Goal: Task Accomplishment & Management: Manage account settings

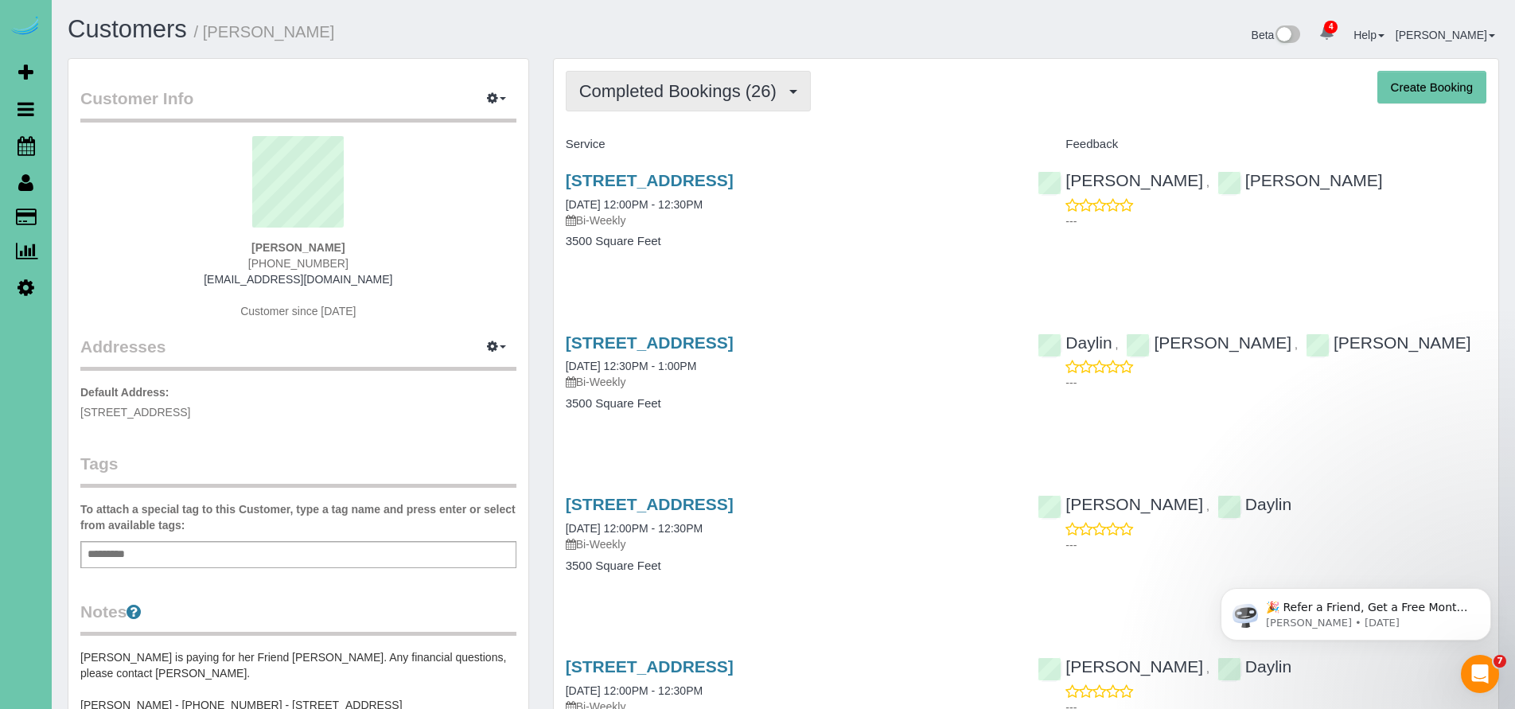
click at [686, 90] on span "Completed Bookings (26)" at bounding box center [681, 91] width 205 height 20
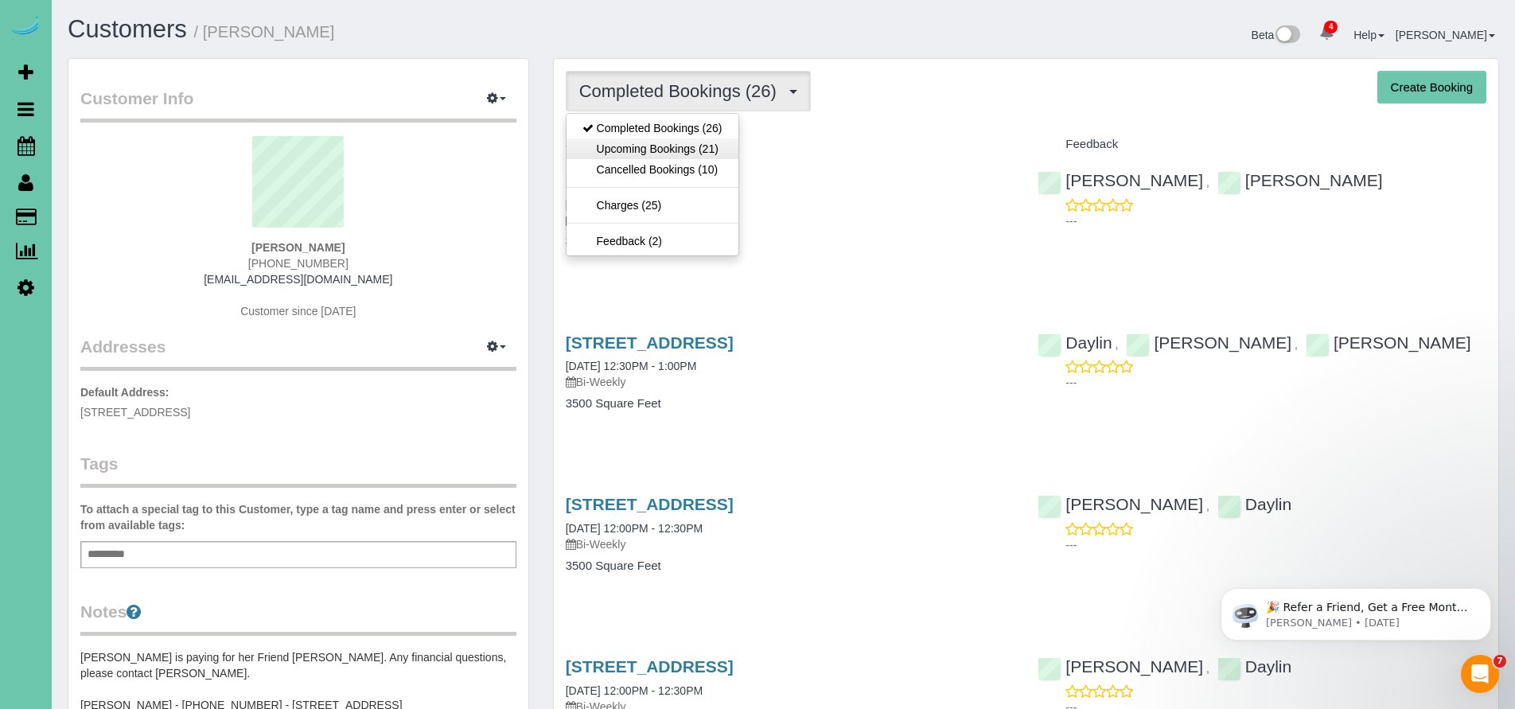
click at [672, 154] on link "Upcoming Bookings (21)" at bounding box center [653, 148] width 172 height 21
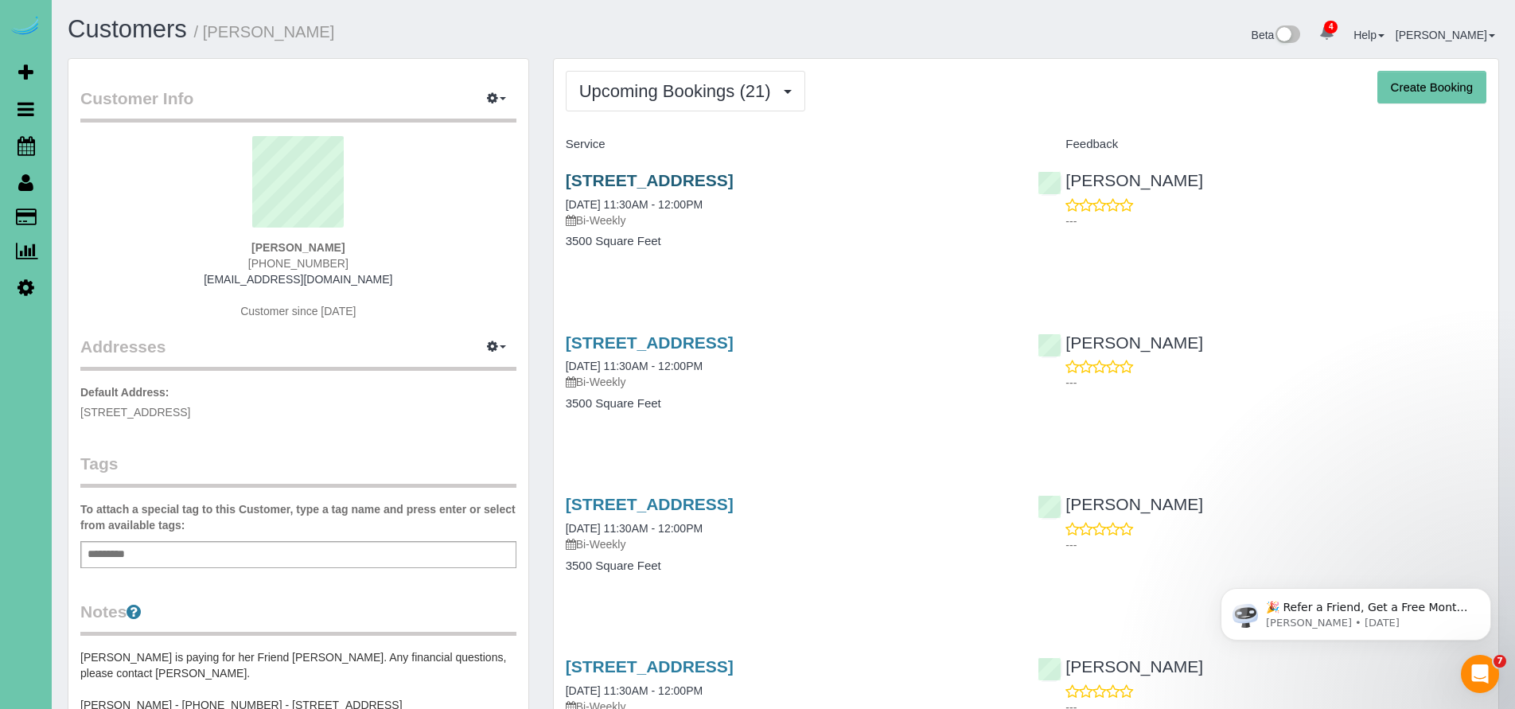
click at [681, 179] on link "3834 S 163rd Cir, Omaha, NE 68130" at bounding box center [650, 180] width 168 height 18
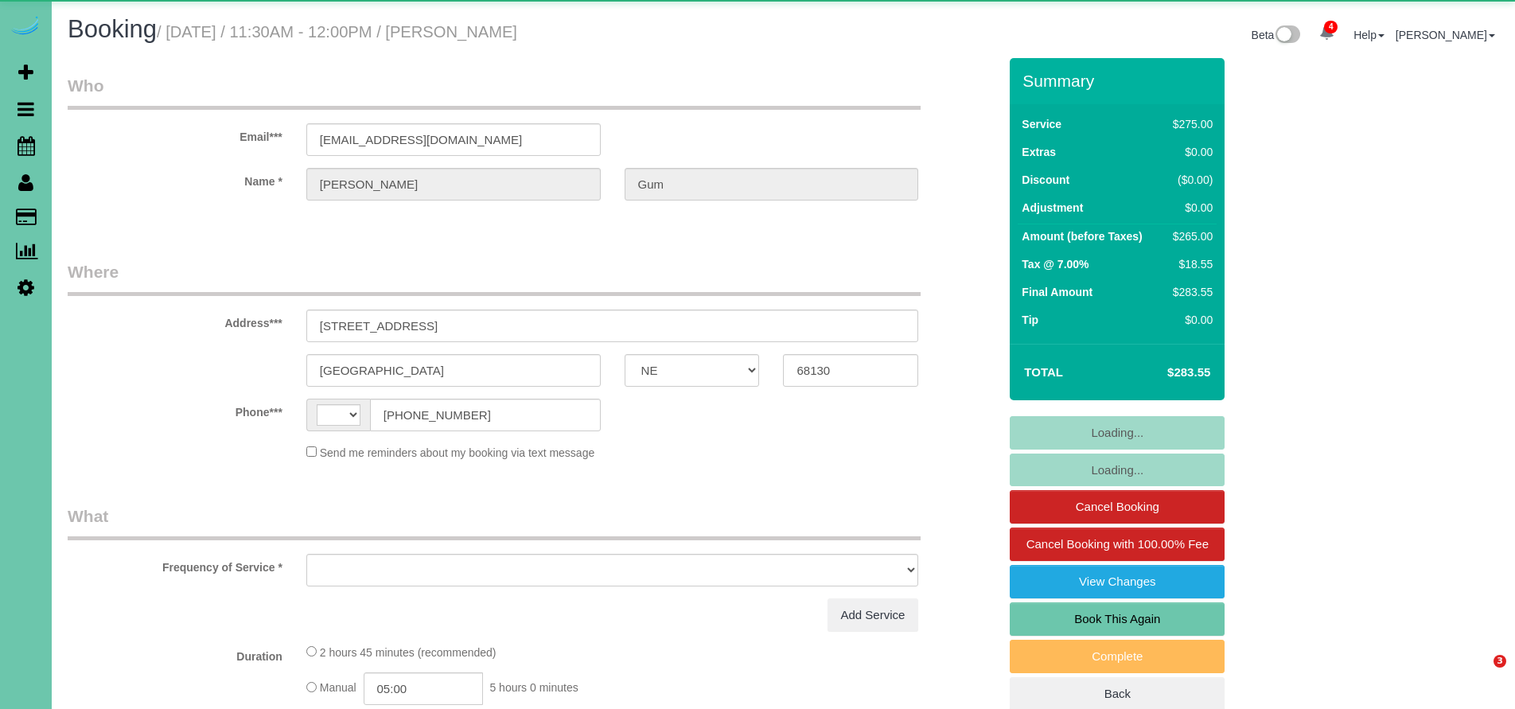
select select "NE"
select select "string:US"
select select "string:fspay-84b6fcec-be85-4e12-b79c-b4f1f9df2c22"
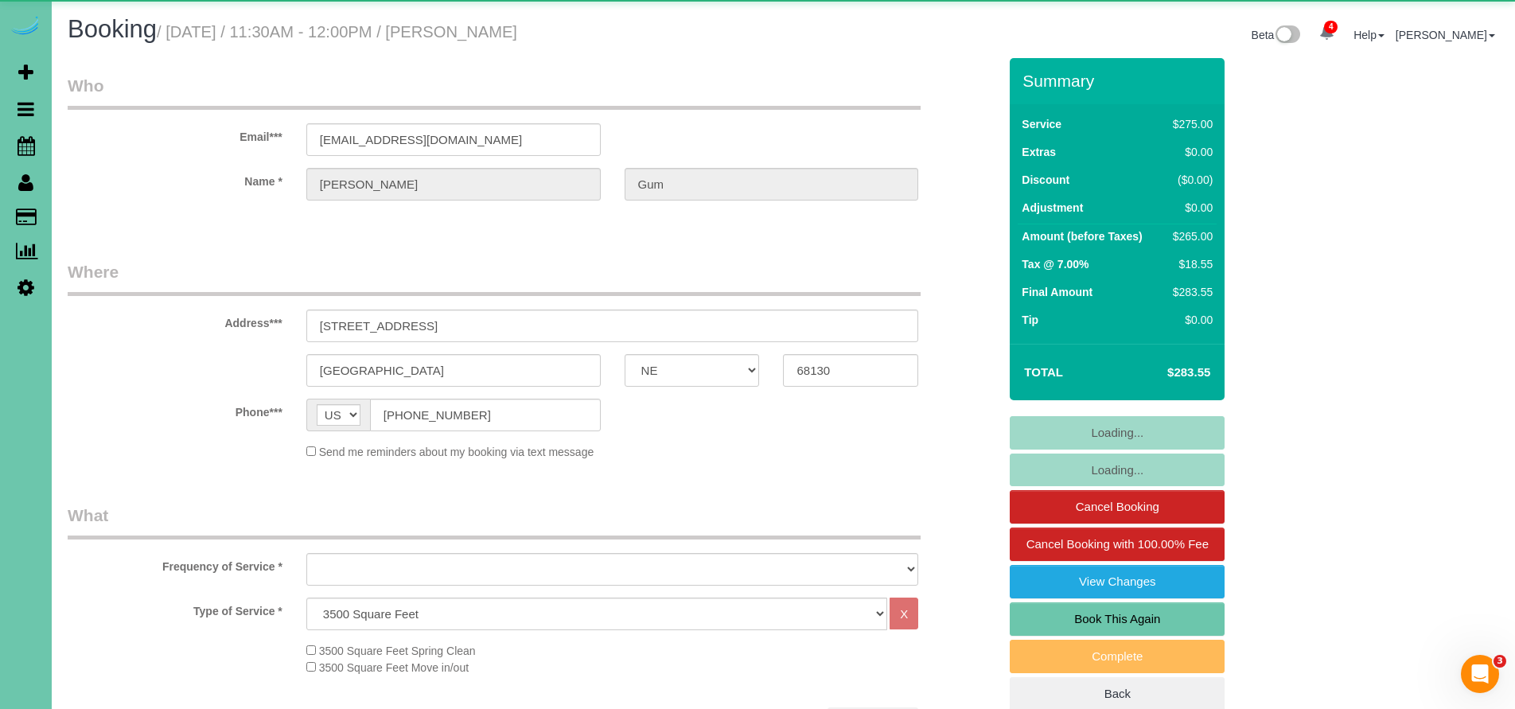
select select "object:738"
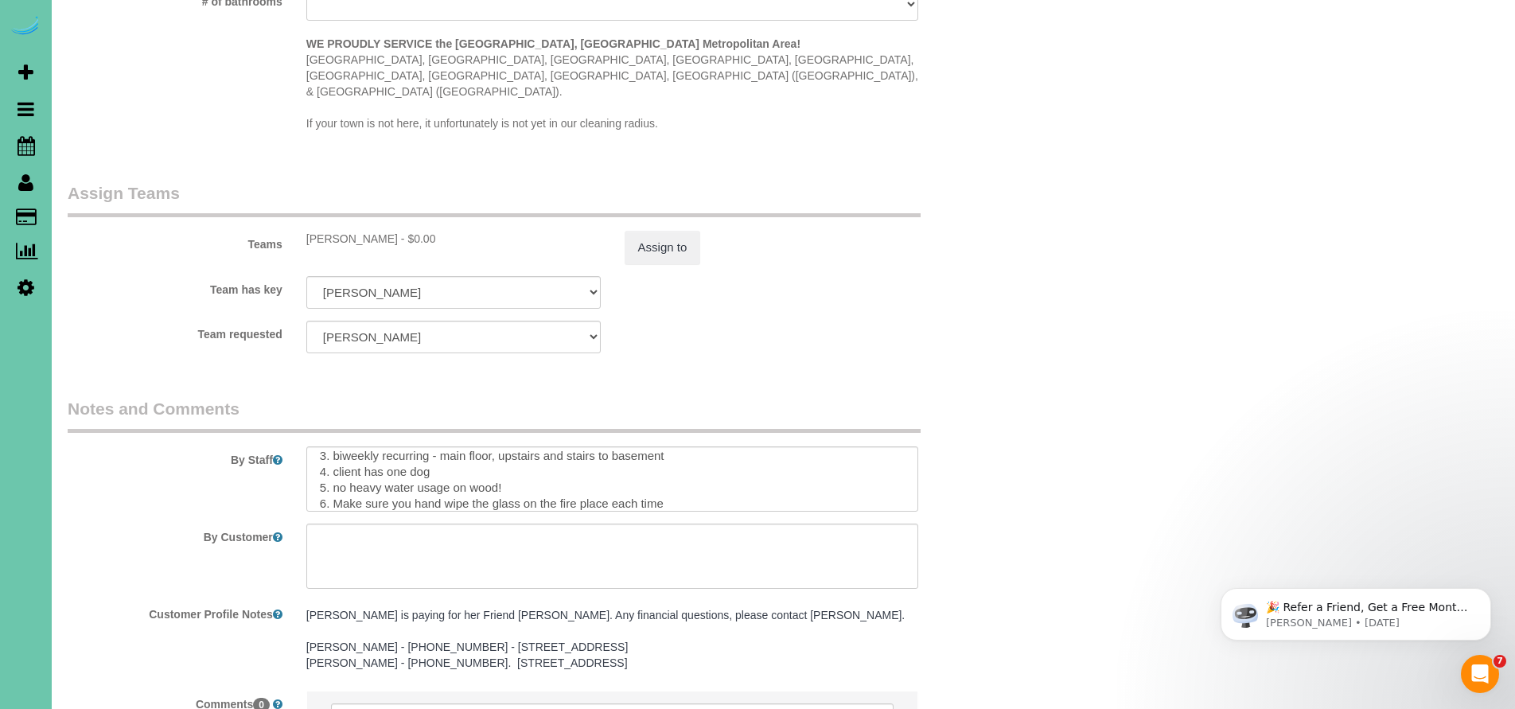
scroll to position [36, 0]
click at [677, 446] on textarea at bounding box center [612, 478] width 613 height 65
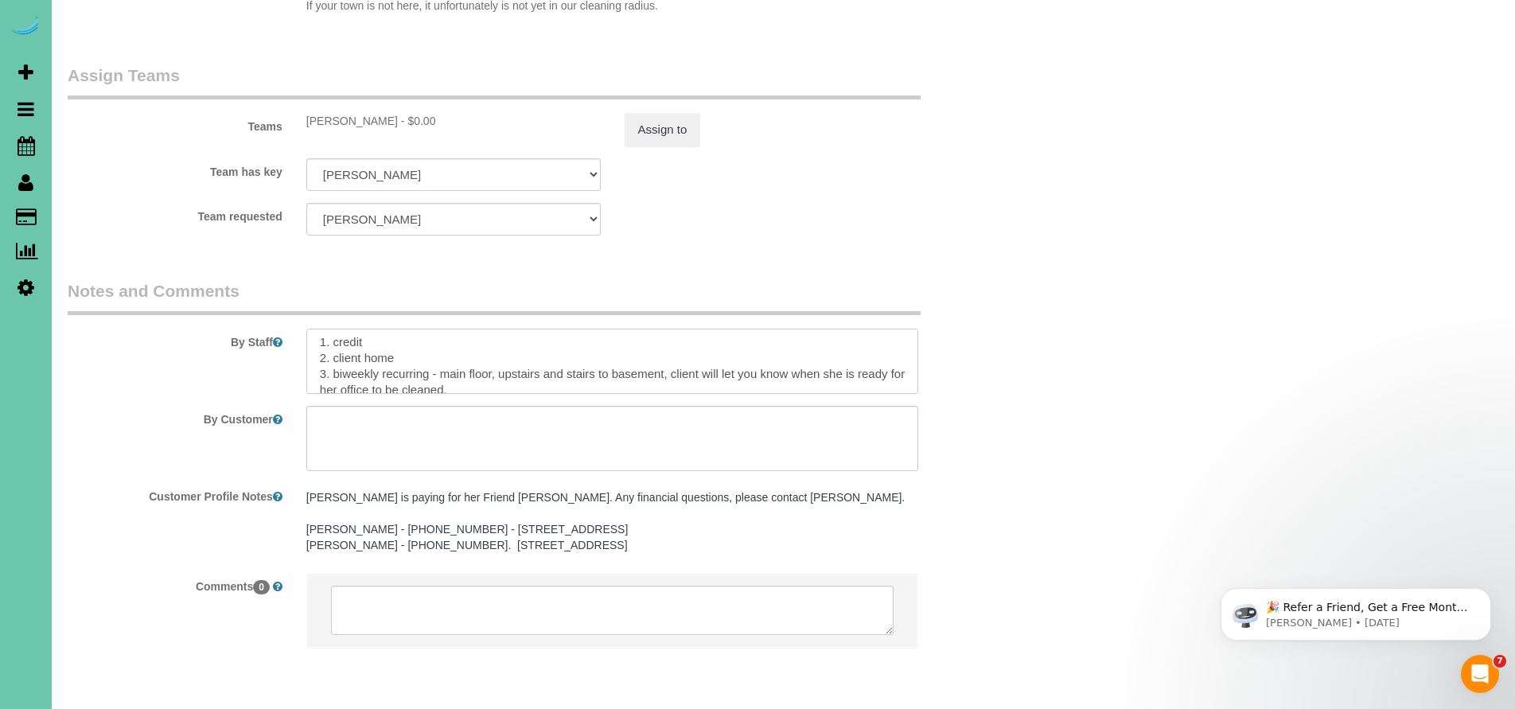
scroll to position [0, 0]
click at [324, 329] on textarea at bounding box center [612, 361] width 613 height 65
click at [313, 329] on textarea at bounding box center [612, 361] width 613 height 65
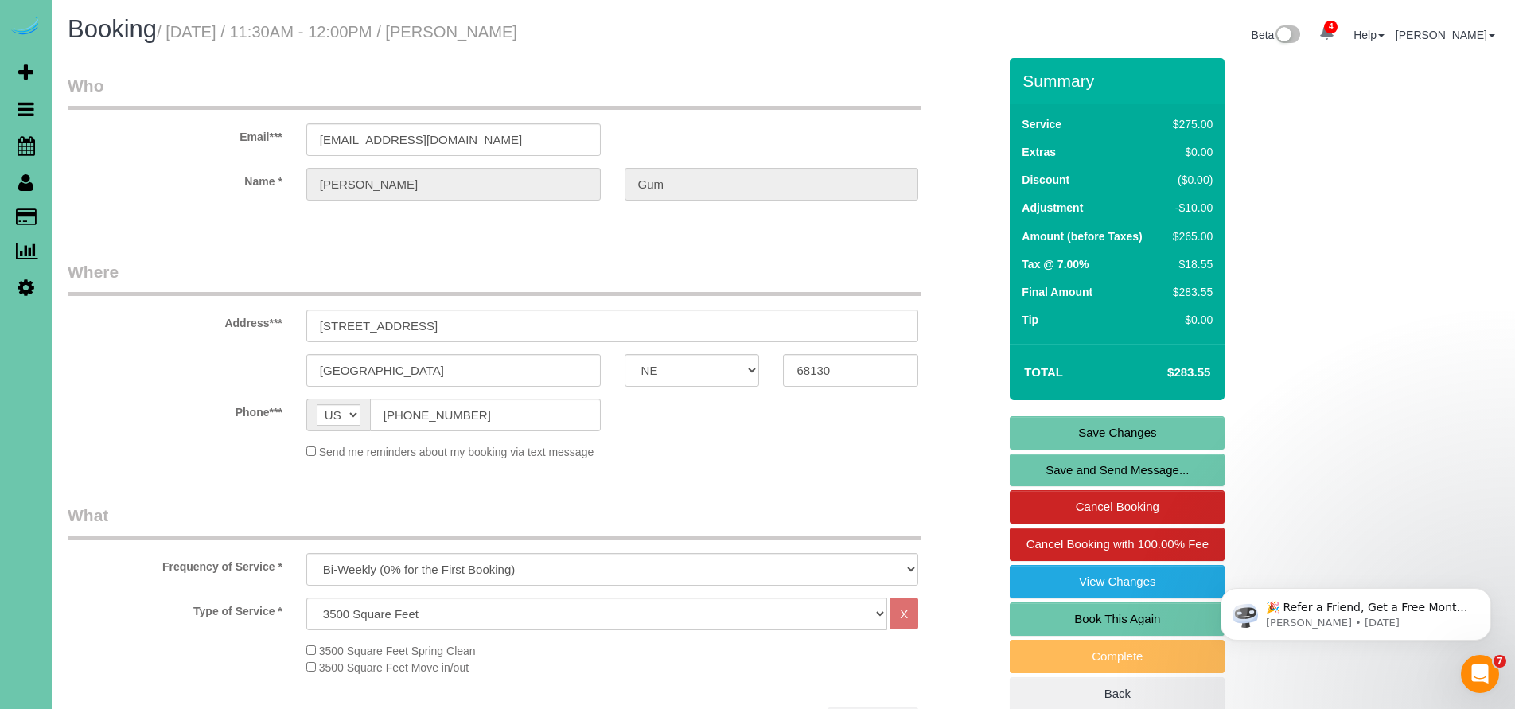
type textarea "*If you ever are running late let a QM know so we can let her know* (office wil…"
click at [1100, 420] on link "Save Changes" at bounding box center [1117, 432] width 215 height 33
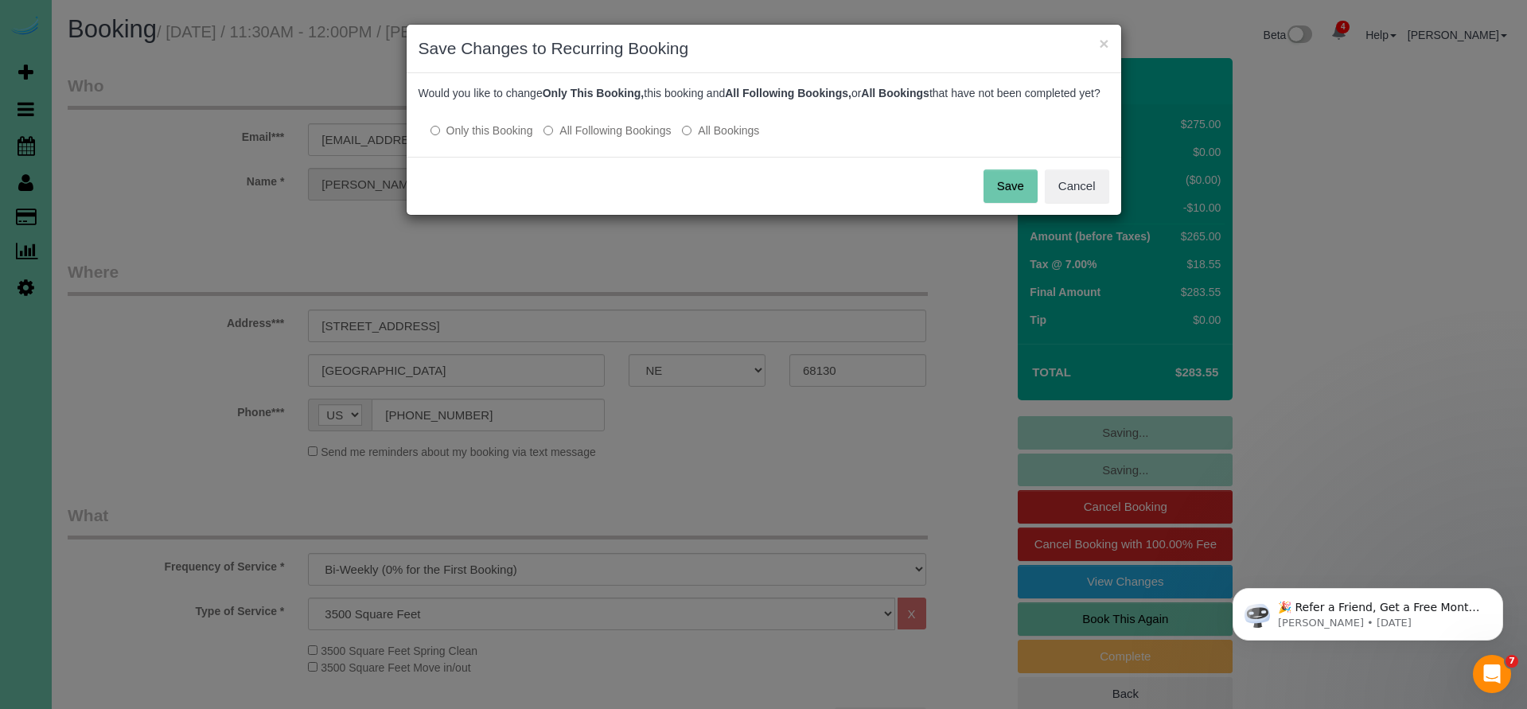
click at [1022, 194] on button "Save" at bounding box center [1011, 185] width 54 height 33
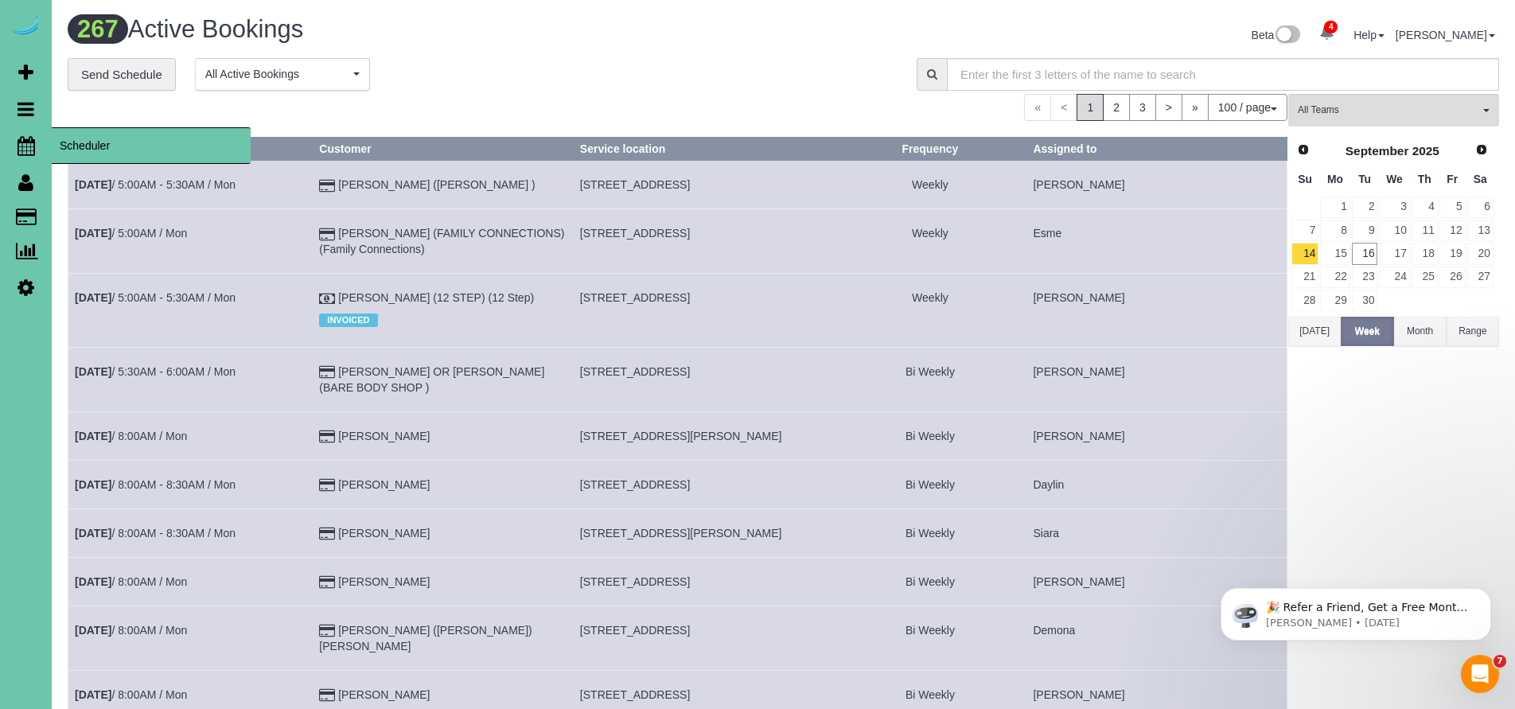
click at [27, 134] on link "Scheduler" at bounding box center [26, 145] width 52 height 37
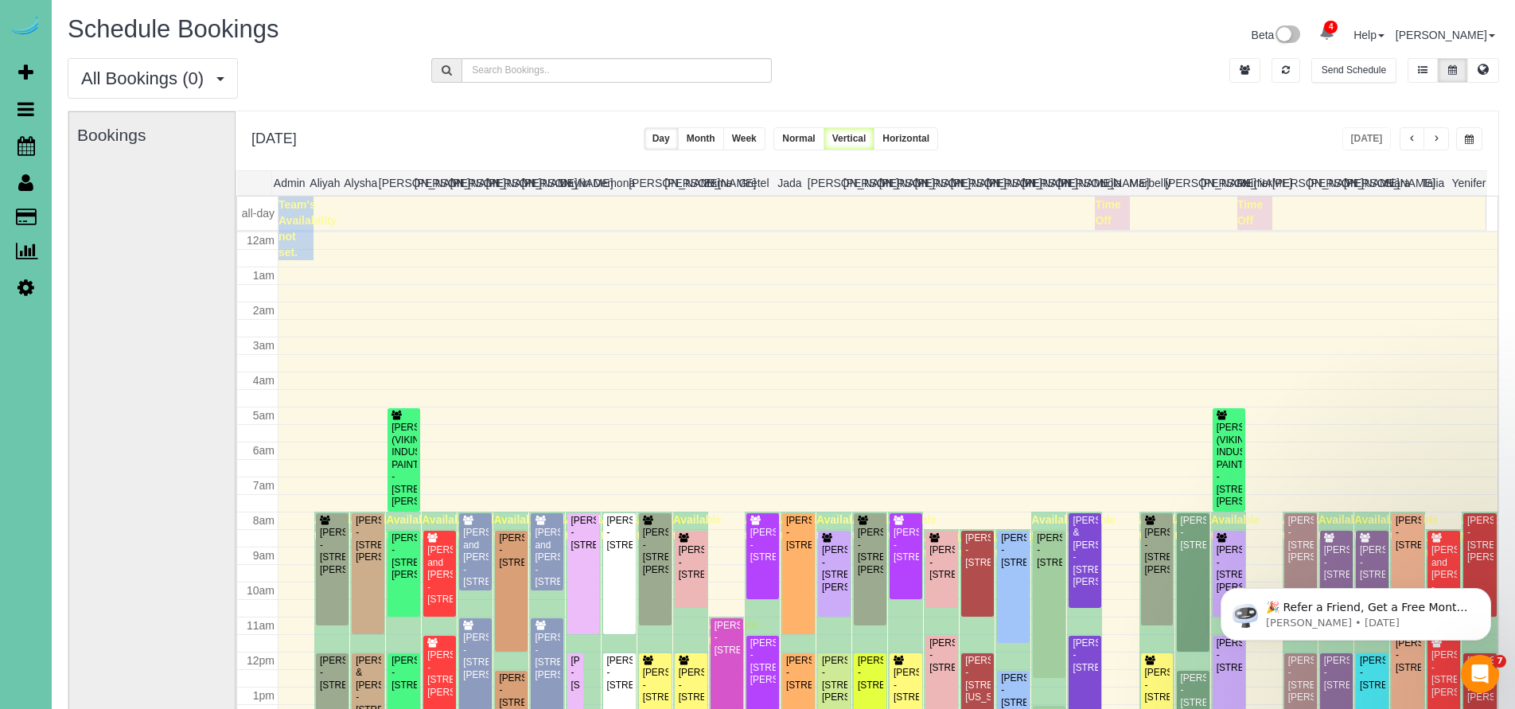
scroll to position [210, 0]
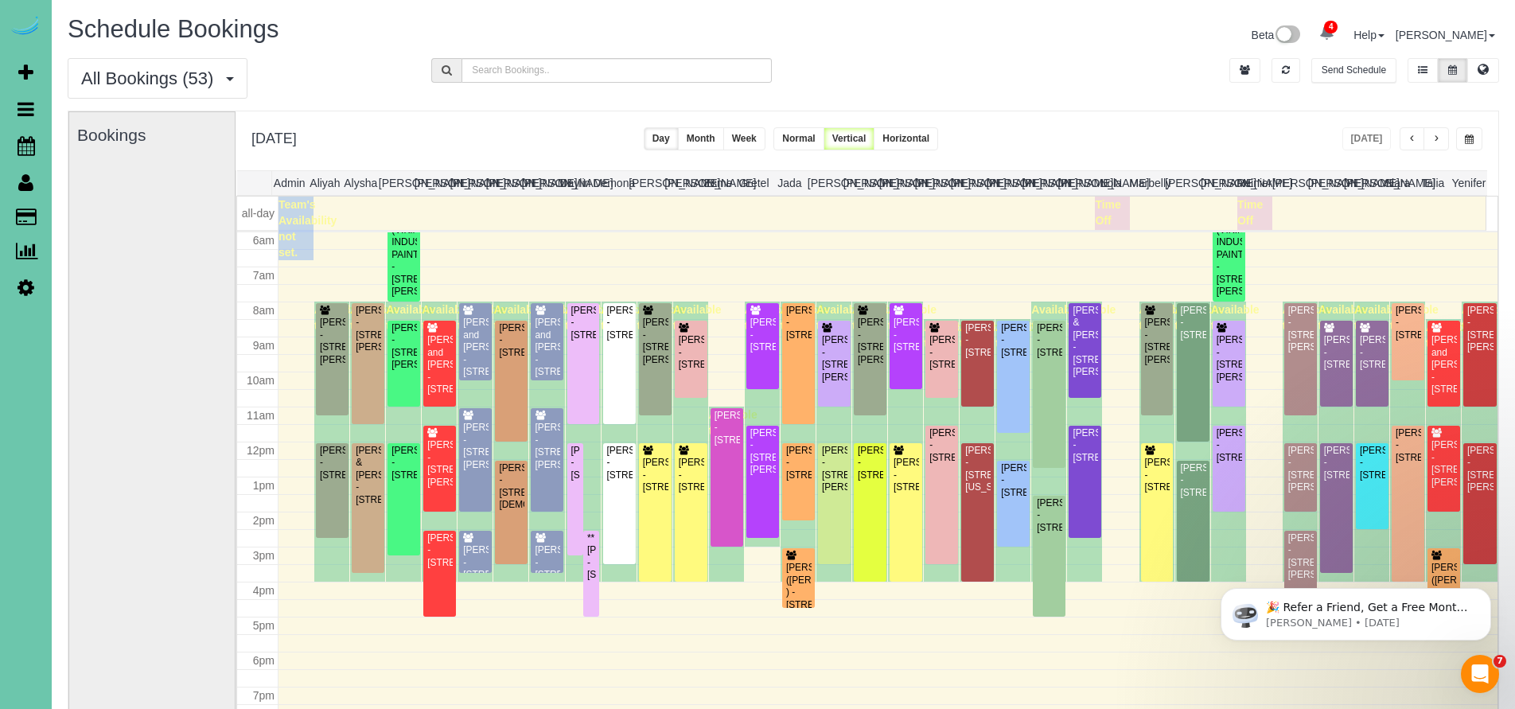
click at [1482, 74] on icon at bounding box center [1483, 69] width 11 height 10
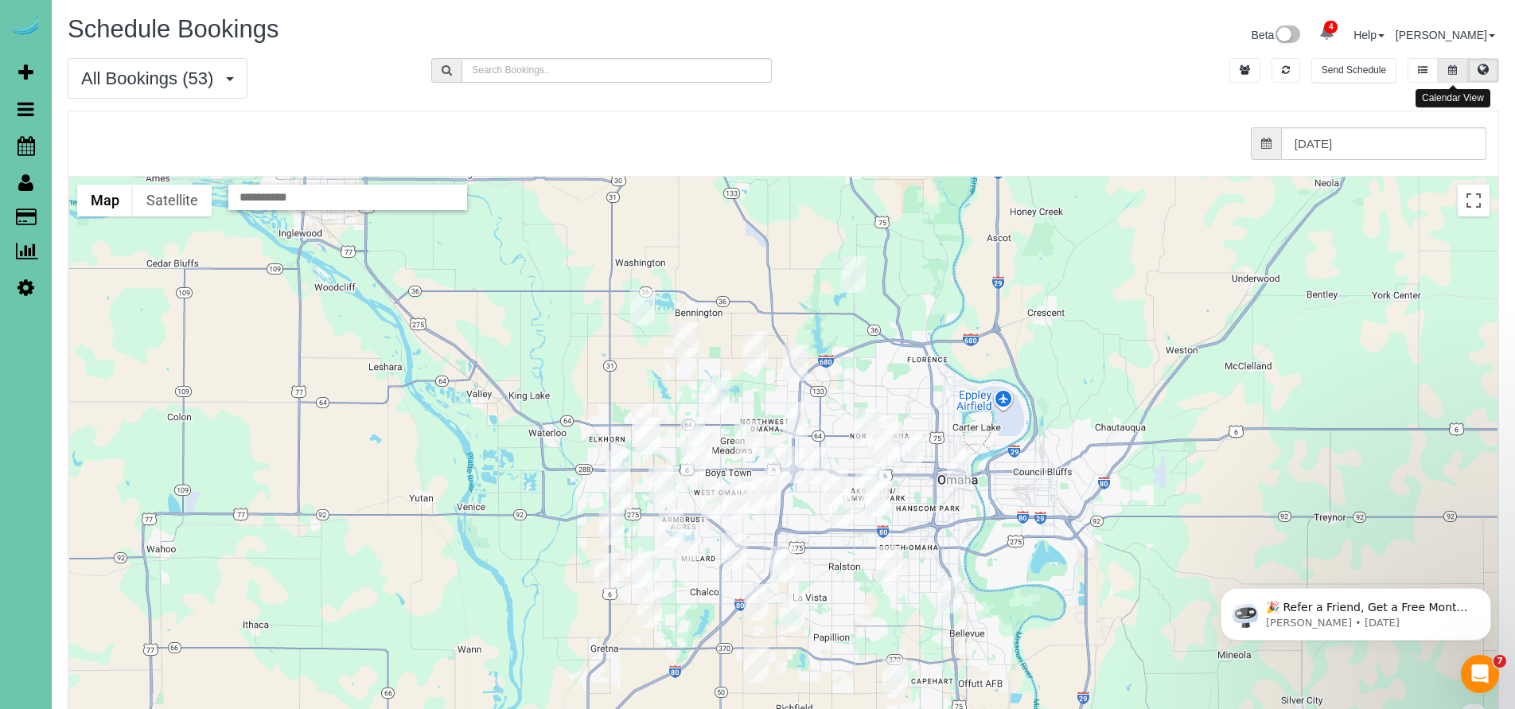
click at [1443, 69] on button at bounding box center [1452, 70] width 29 height 25
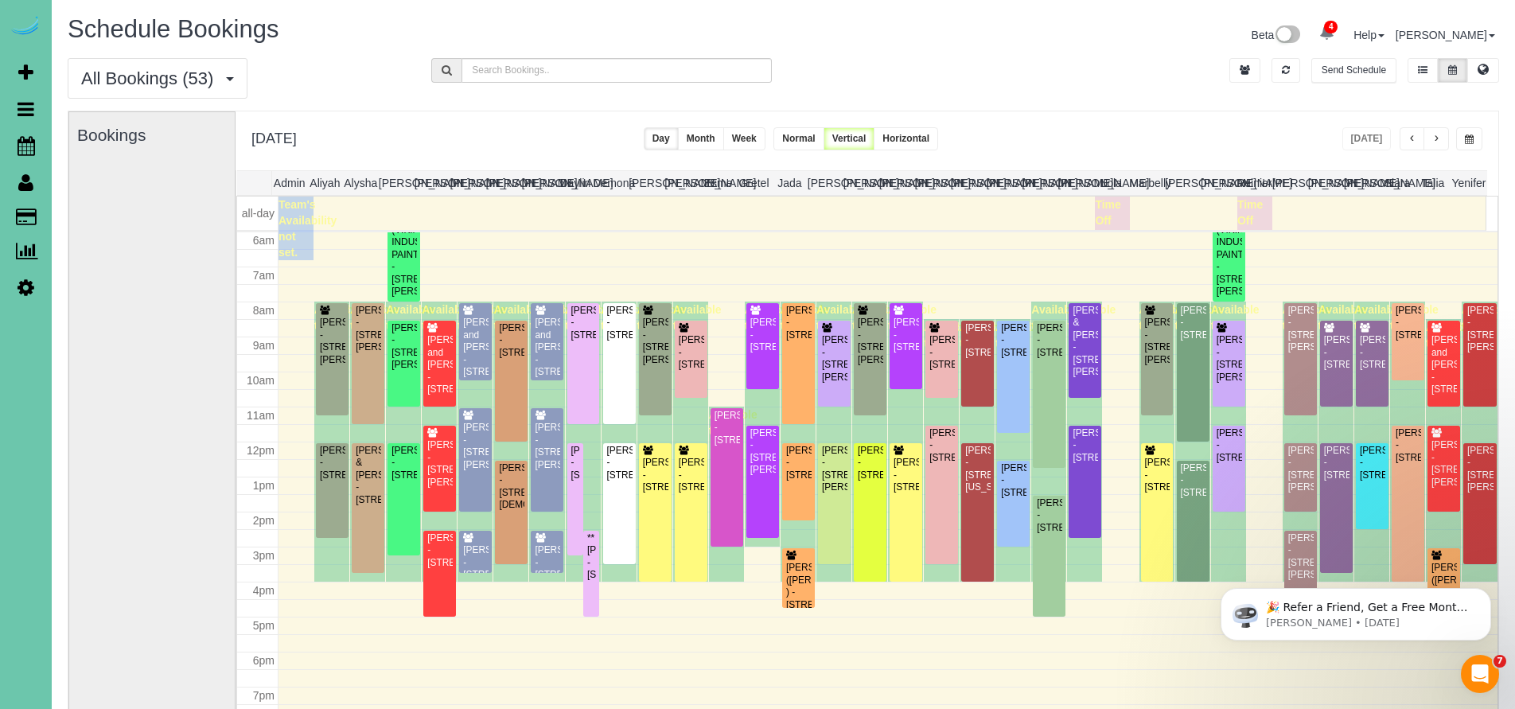
click at [1436, 139] on span "button" at bounding box center [1436, 139] width 8 height 10
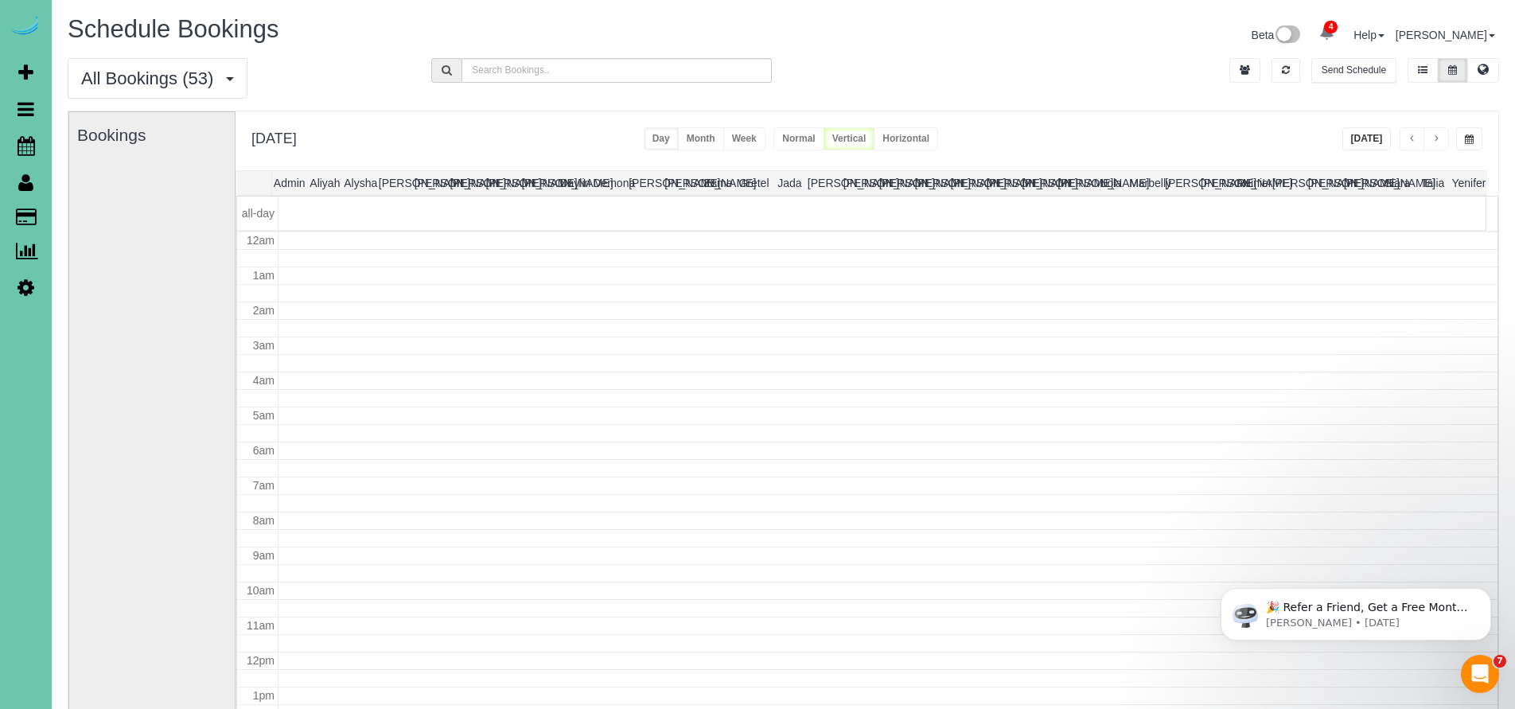
click at [1436, 139] on span "button" at bounding box center [1436, 139] width 8 height 10
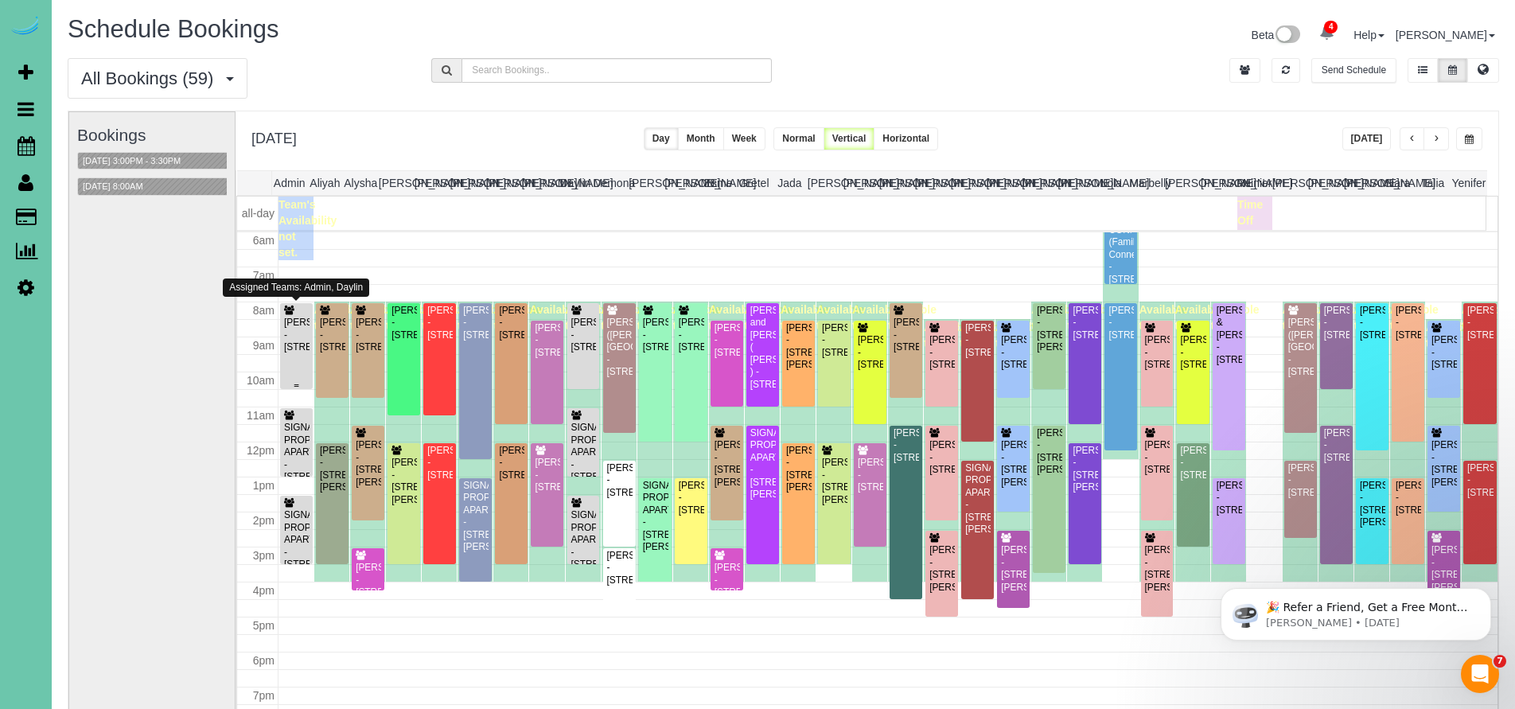
click at [299, 345] on div "Trisha Mankin - 5850 Country Squire Plz, Omaha, NE 68152" at bounding box center [296, 335] width 26 height 37
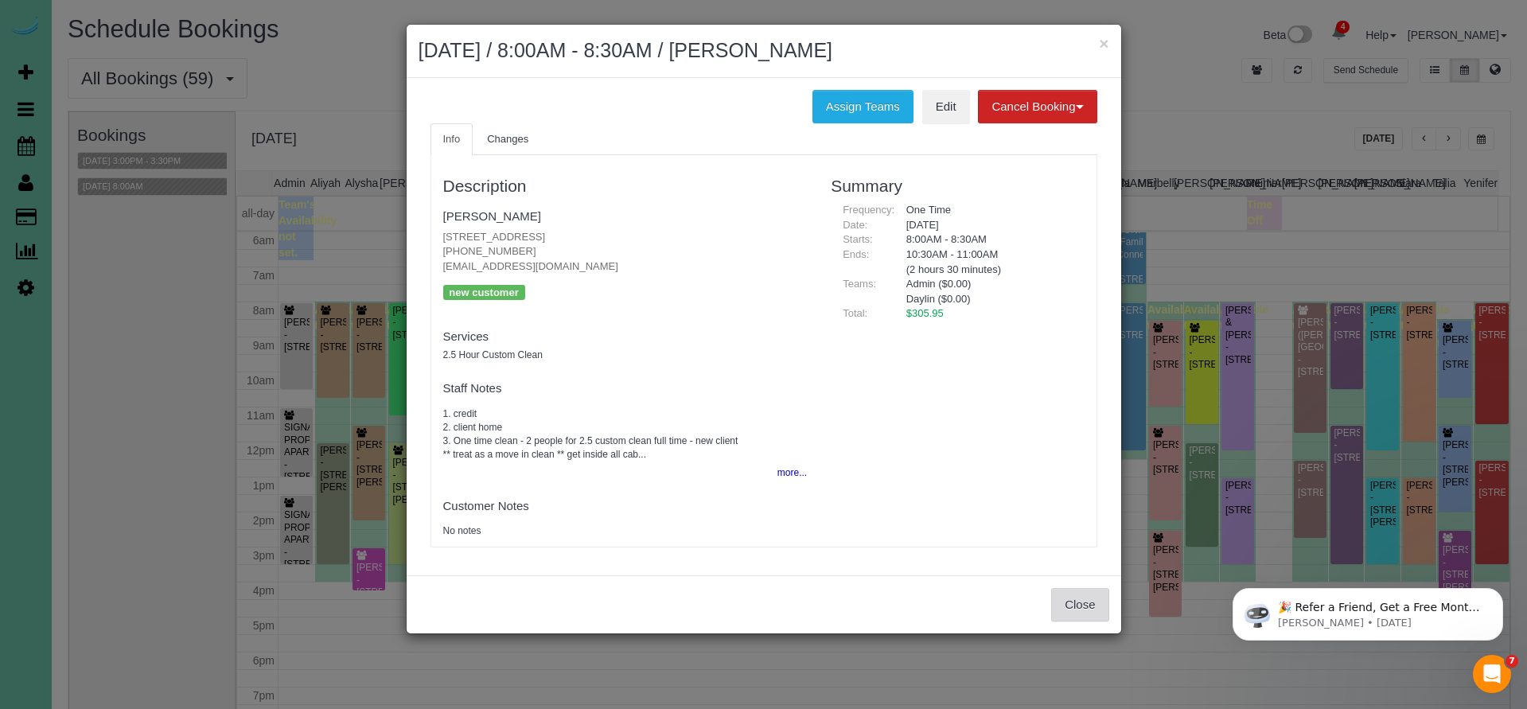
click at [1062, 601] on button "Close" at bounding box center [1079, 604] width 57 height 33
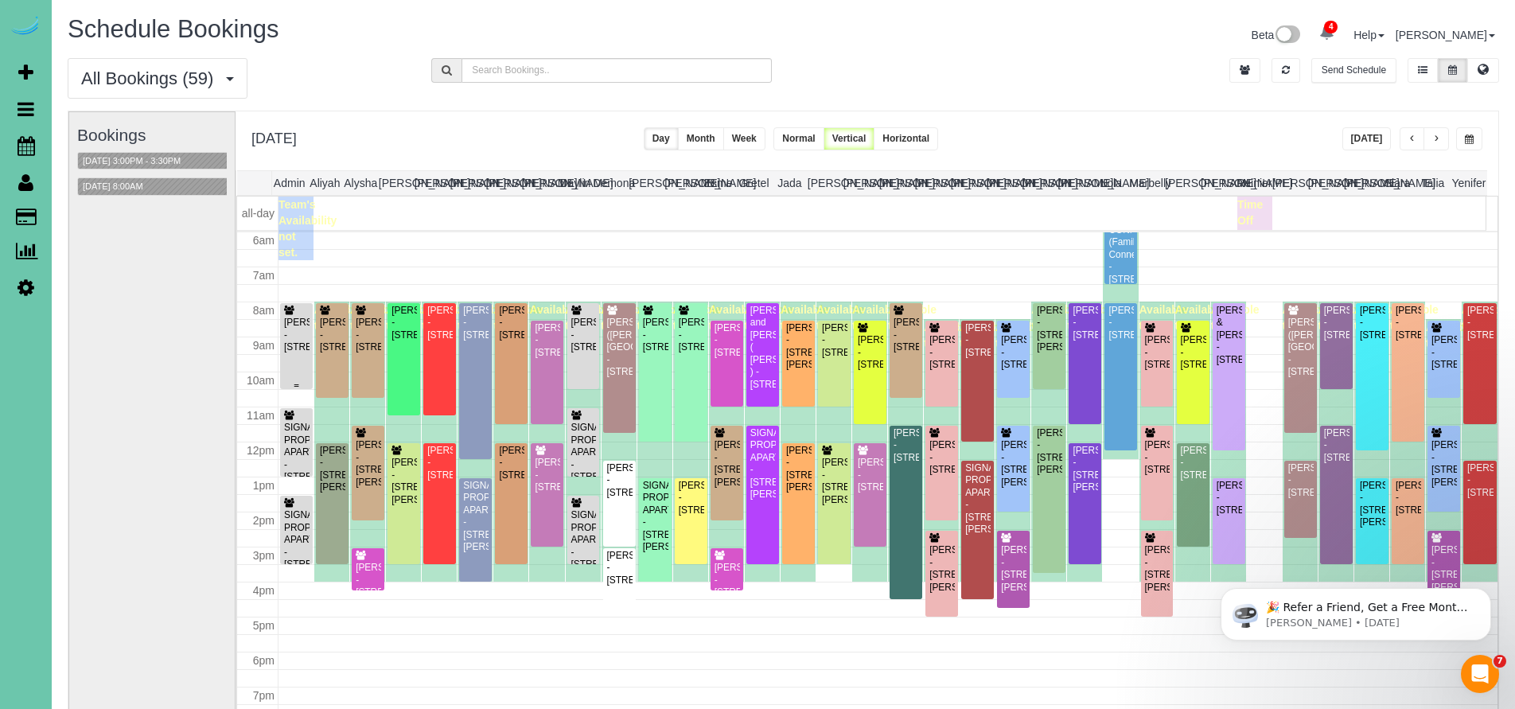
click at [301, 340] on div "Trisha Mankin - 5850 Country Squire Plz, Omaha, NE 68152" at bounding box center [296, 335] width 26 height 37
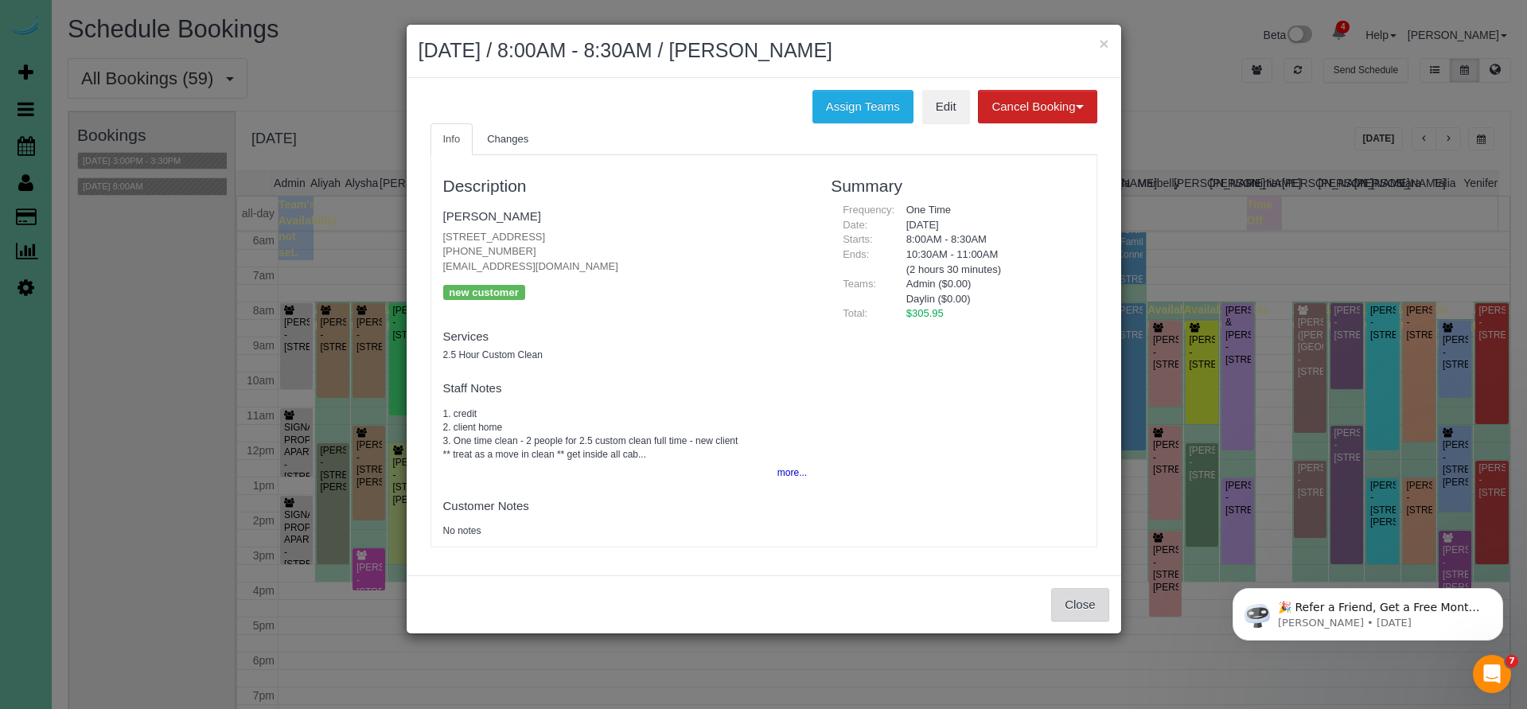
click at [1093, 601] on button "Close" at bounding box center [1079, 604] width 57 height 33
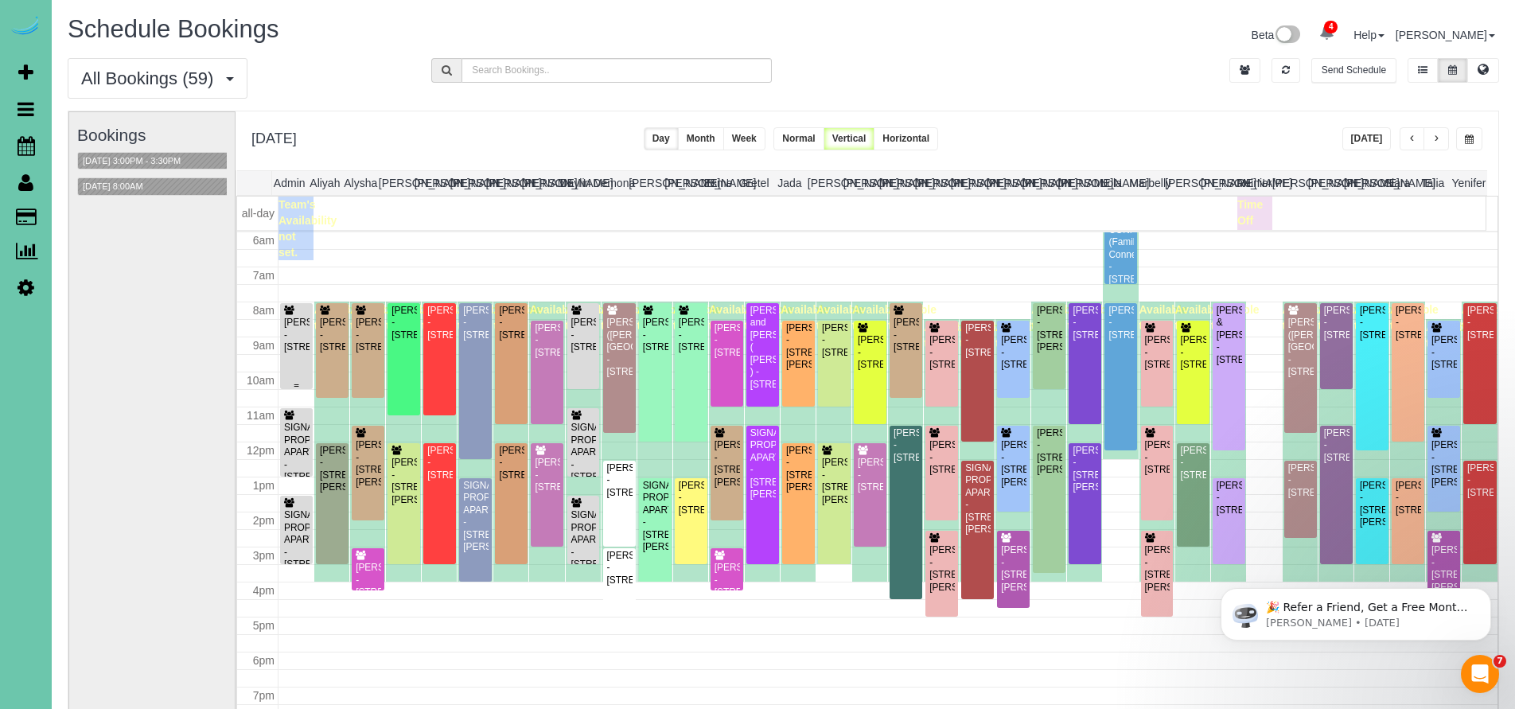
click at [290, 353] on div "Trisha Mankin - 5850 Country Squire Plz, Omaha, NE 68152" at bounding box center [296, 335] width 26 height 37
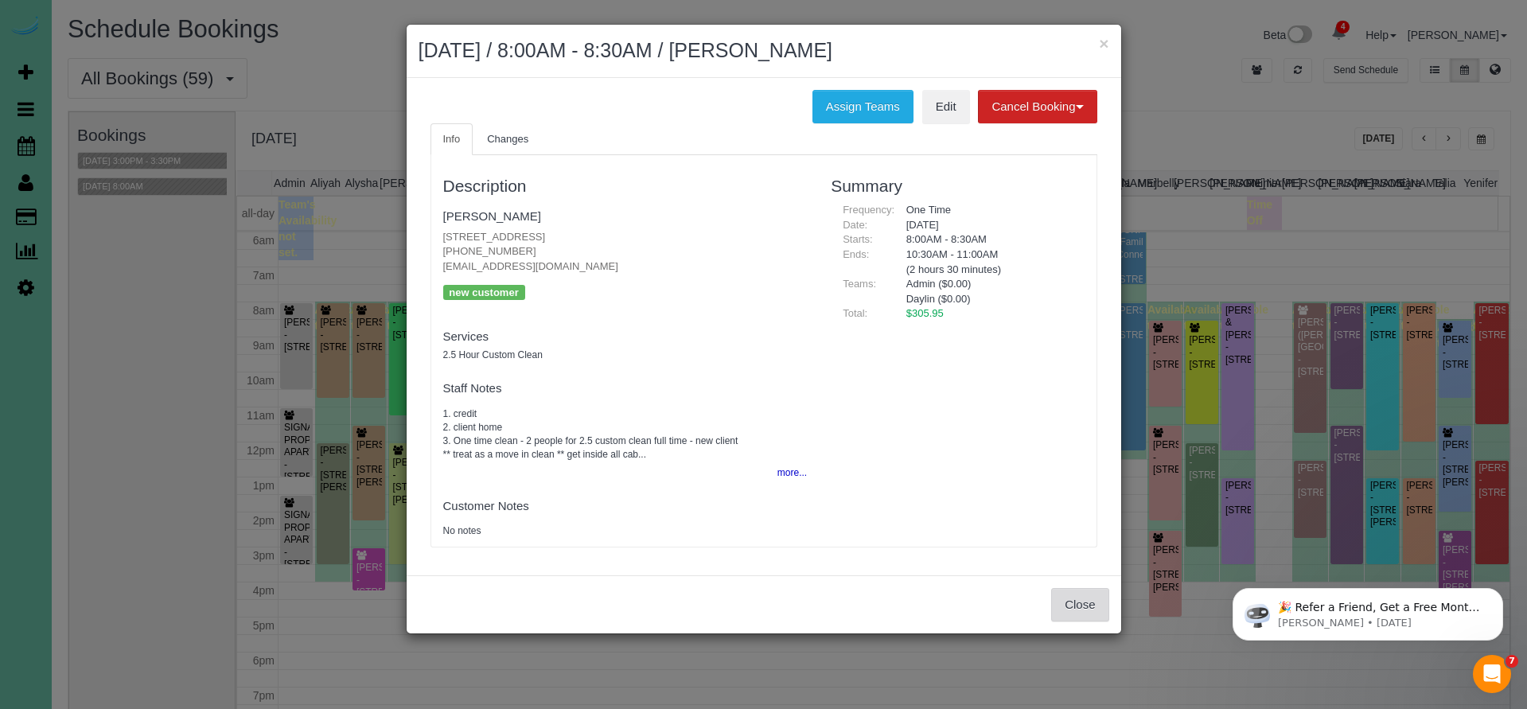
click at [1062, 603] on button "Close" at bounding box center [1079, 604] width 57 height 33
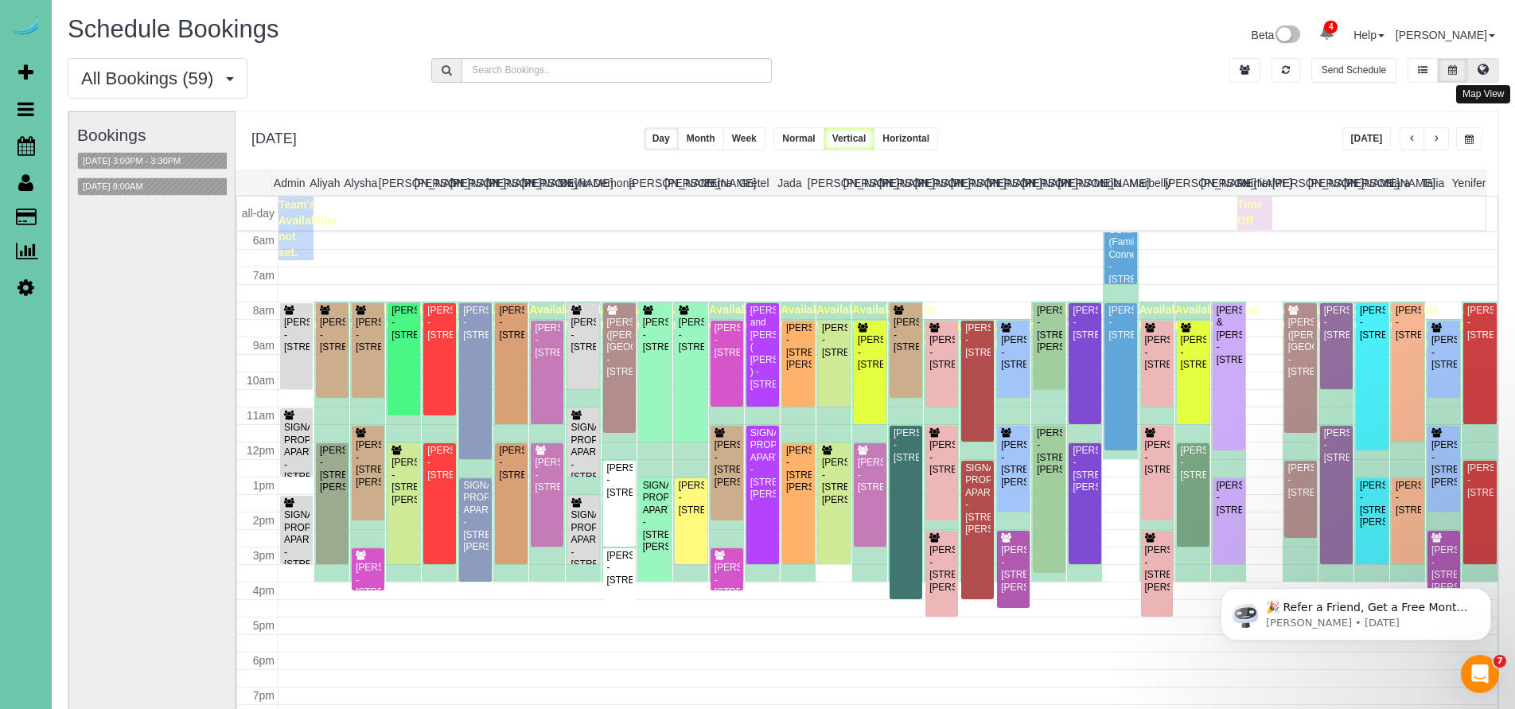
click at [1482, 72] on icon at bounding box center [1483, 69] width 11 height 10
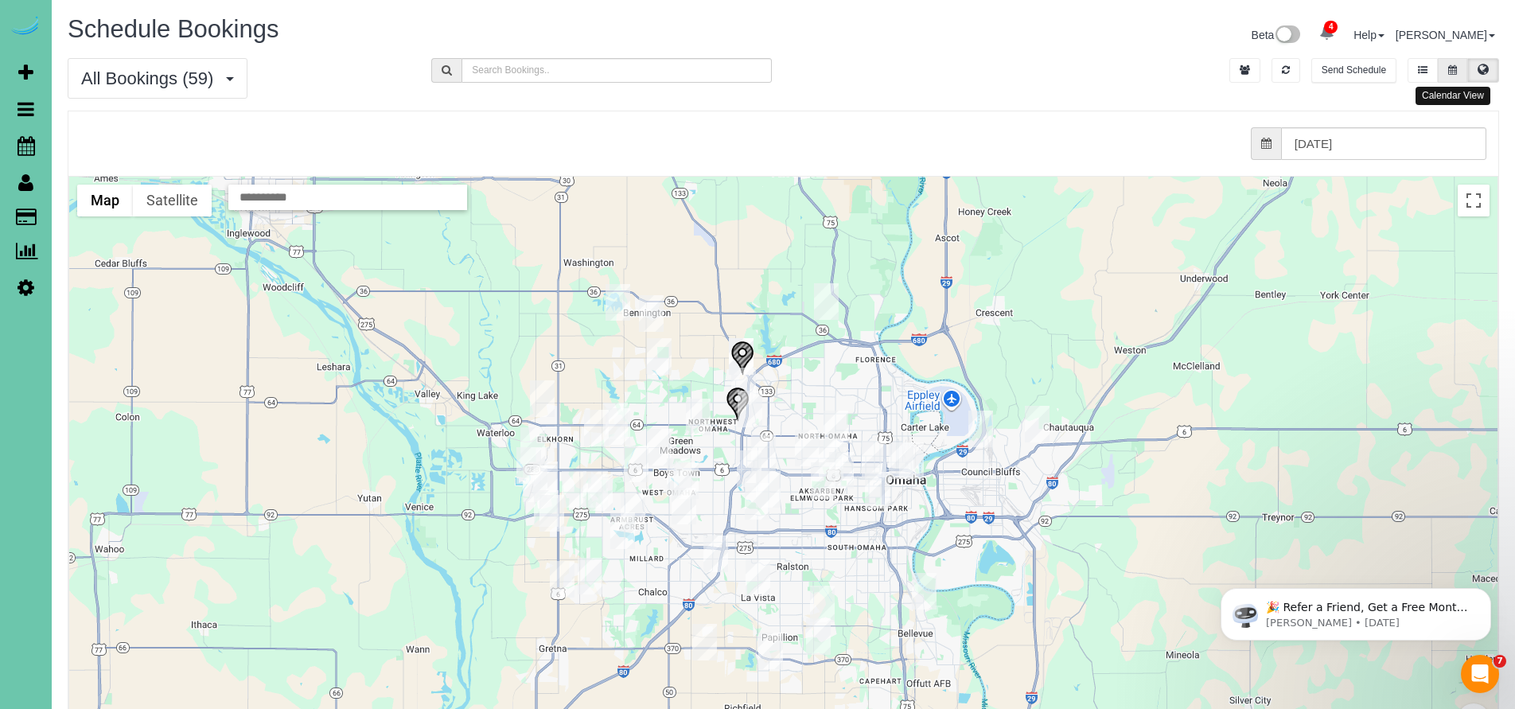
click at [1443, 81] on button at bounding box center [1452, 70] width 29 height 25
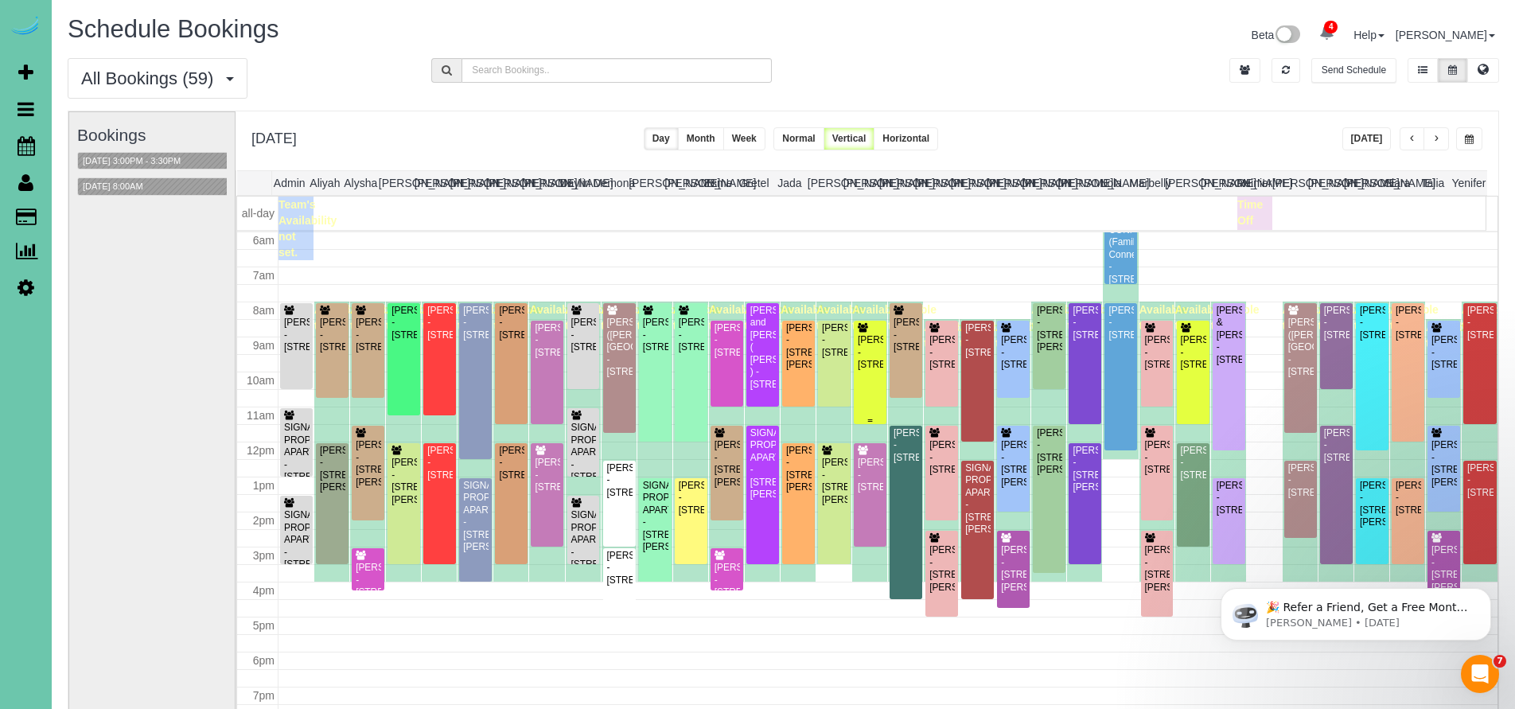
click at [857, 361] on div "Kelsey Souchek - 12815 Binney Street, Omaha, NE 68164" at bounding box center [870, 352] width 26 height 37
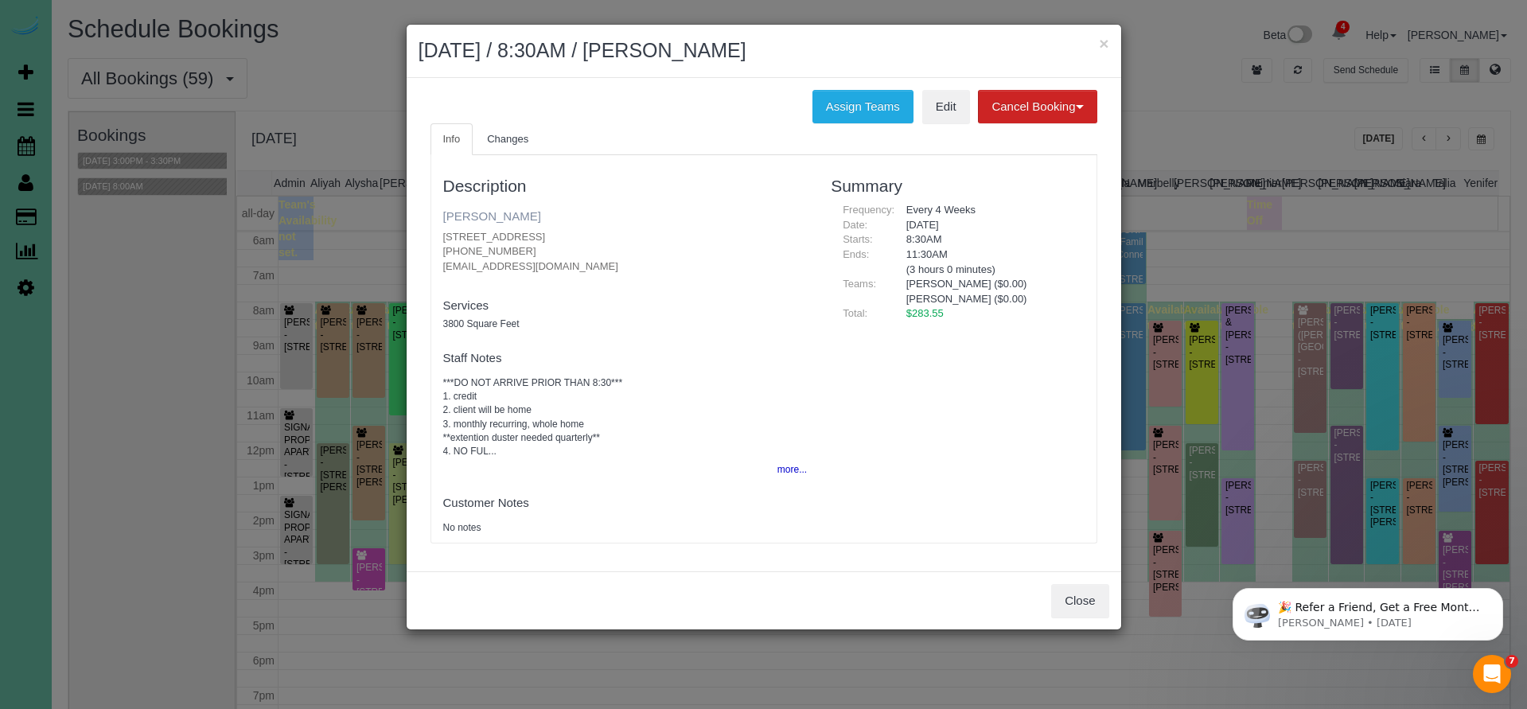
click at [497, 216] on link "Kelsey Souchek" at bounding box center [492, 216] width 98 height 14
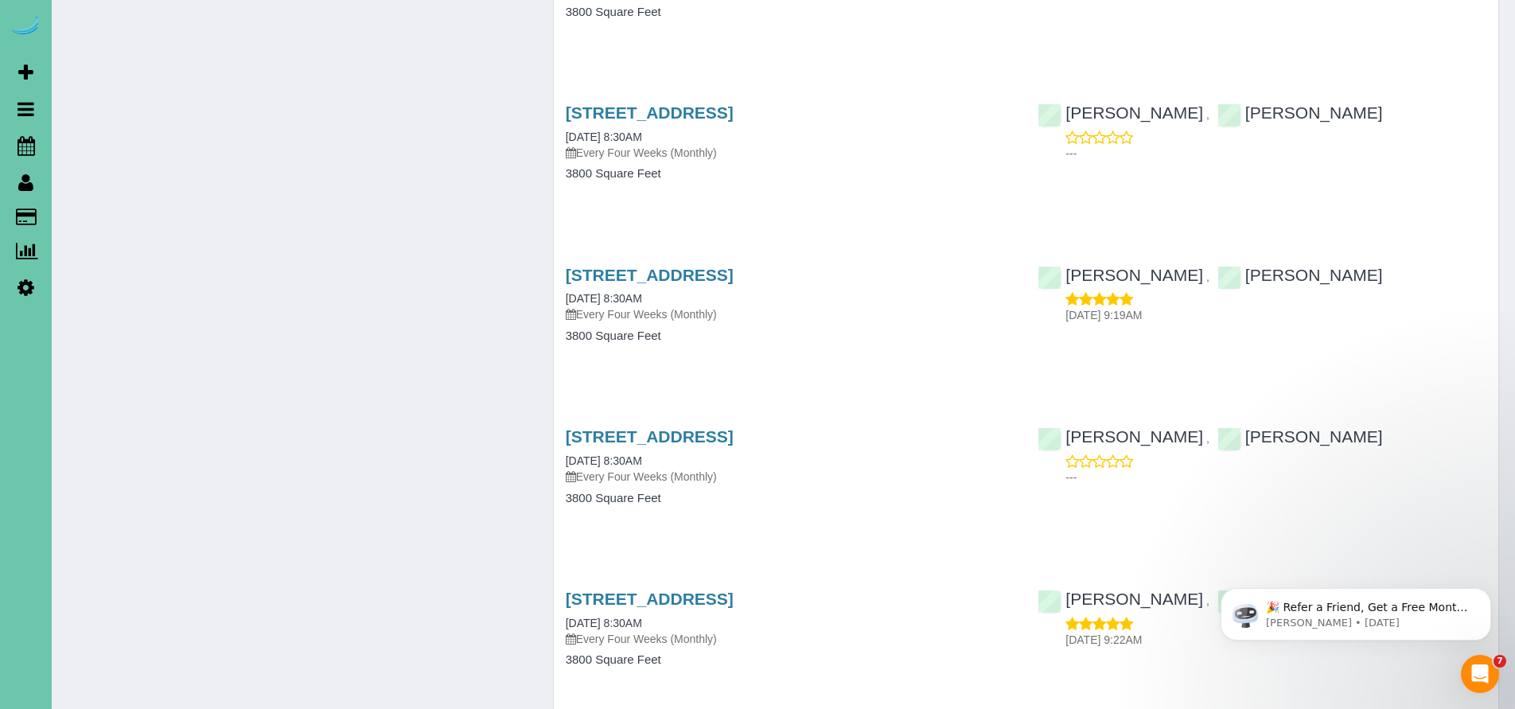
scroll to position [6168, 0]
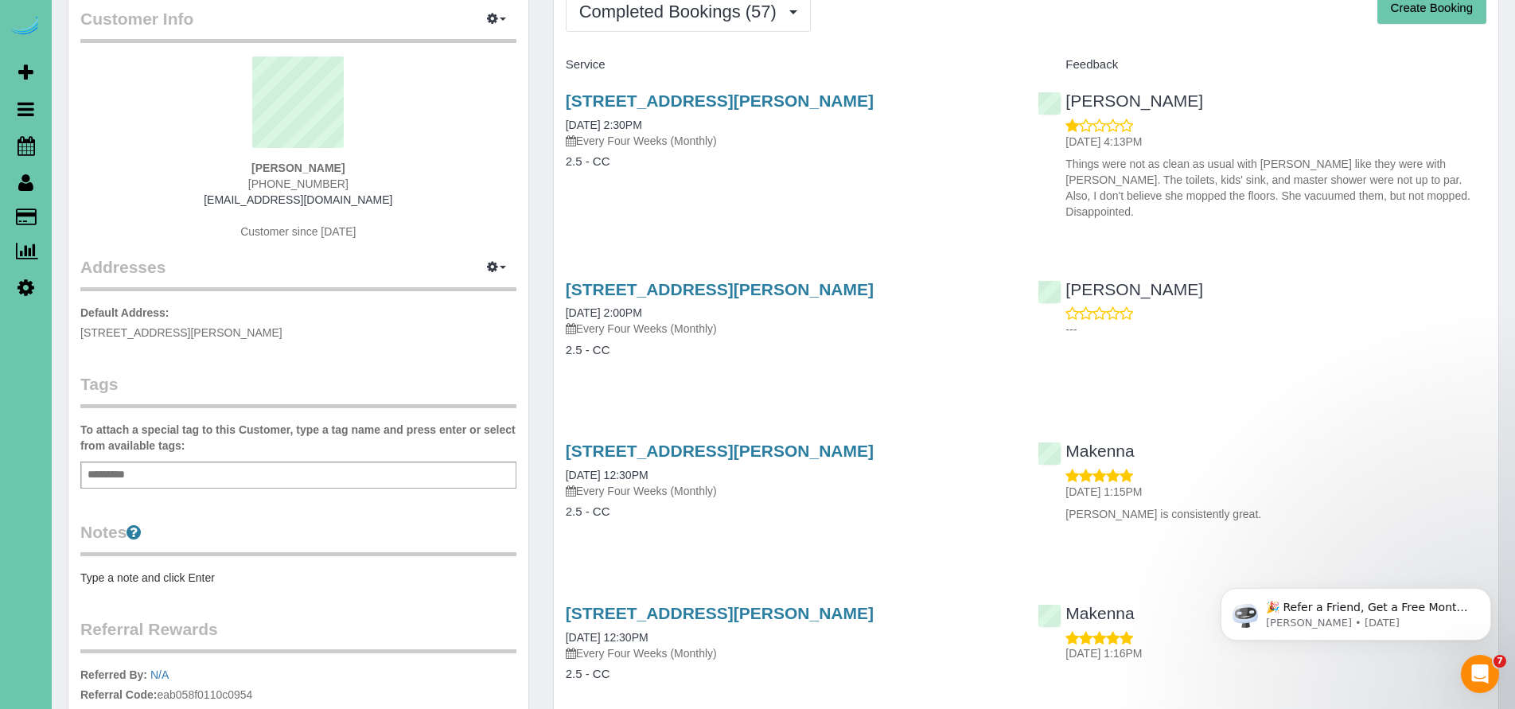
scroll to position [83, 0]
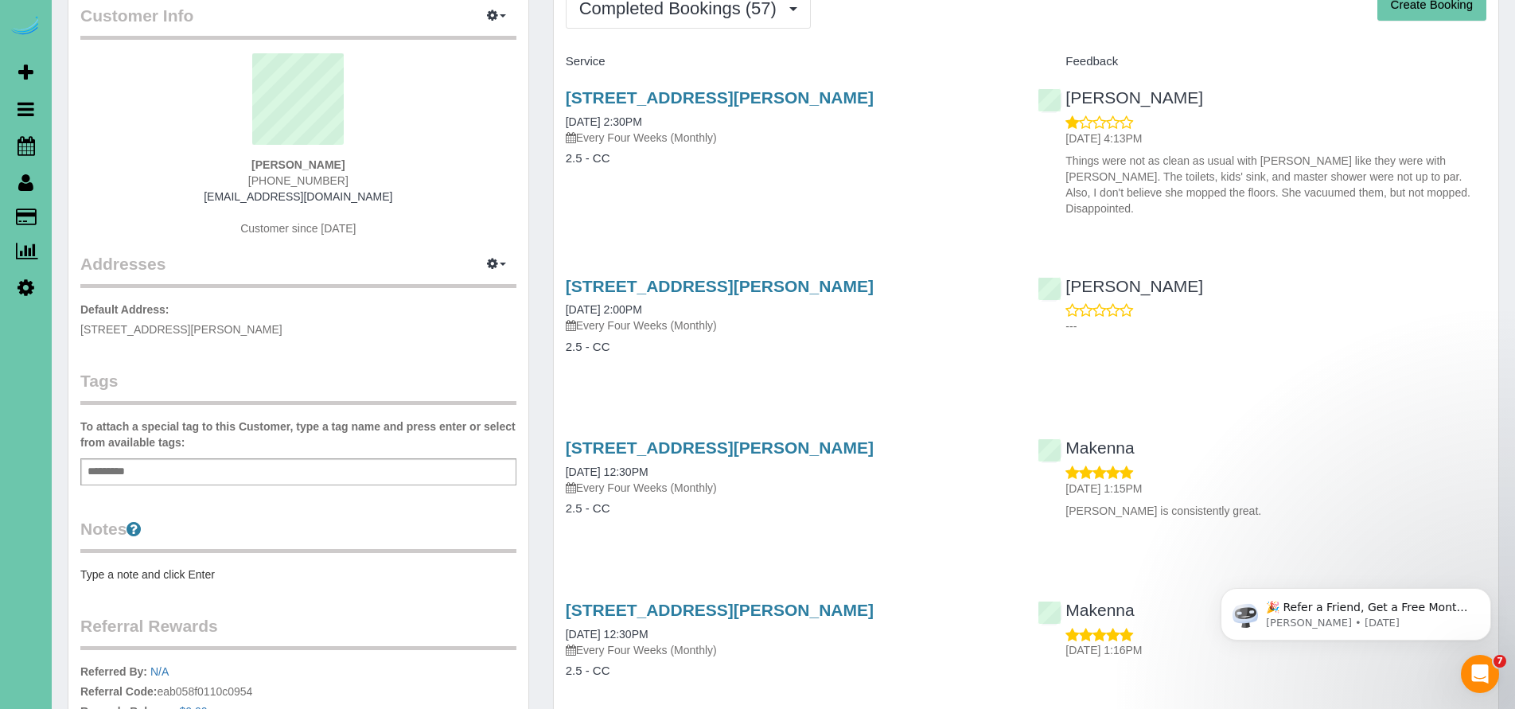
click at [946, 345] on div "[STREET_ADDRESS][PERSON_NAME] [DATE] 2:00PM Every Four Weeks (Monthly) 2.5 - CC" at bounding box center [790, 324] width 473 height 123
